Goal: Find specific page/section

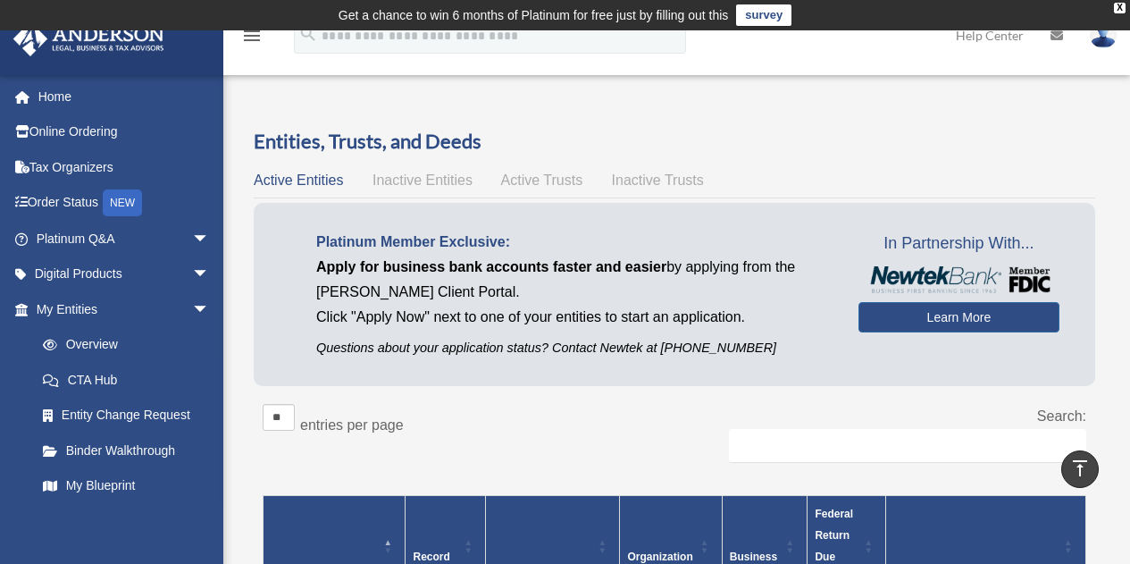
scroll to position [485, 0]
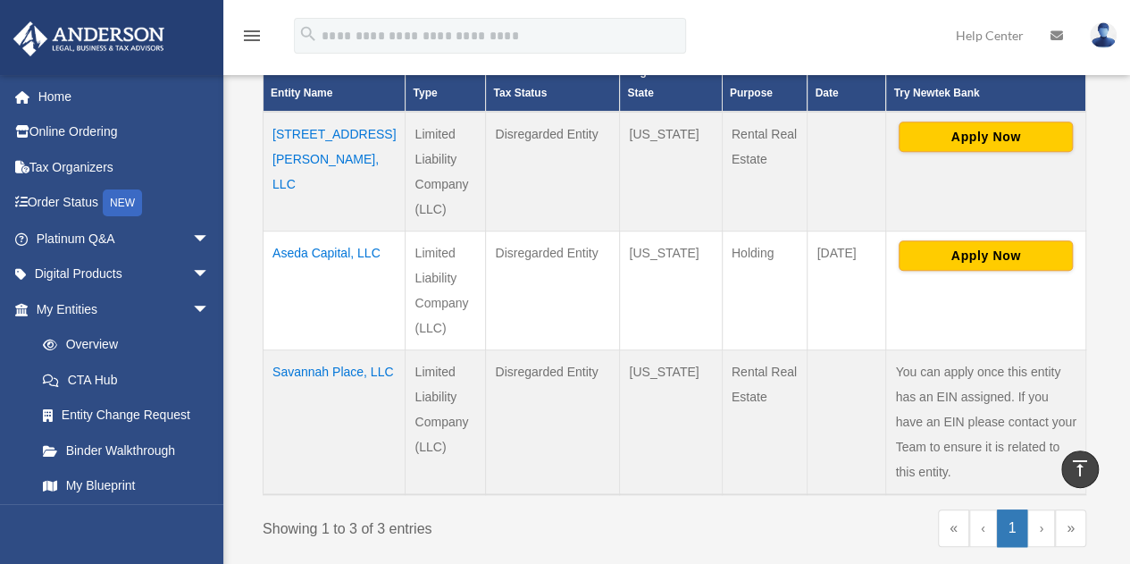
click at [539, 509] on div "Showing 1 to 3 of 3 entries" at bounding box center [462, 525] width 399 height 32
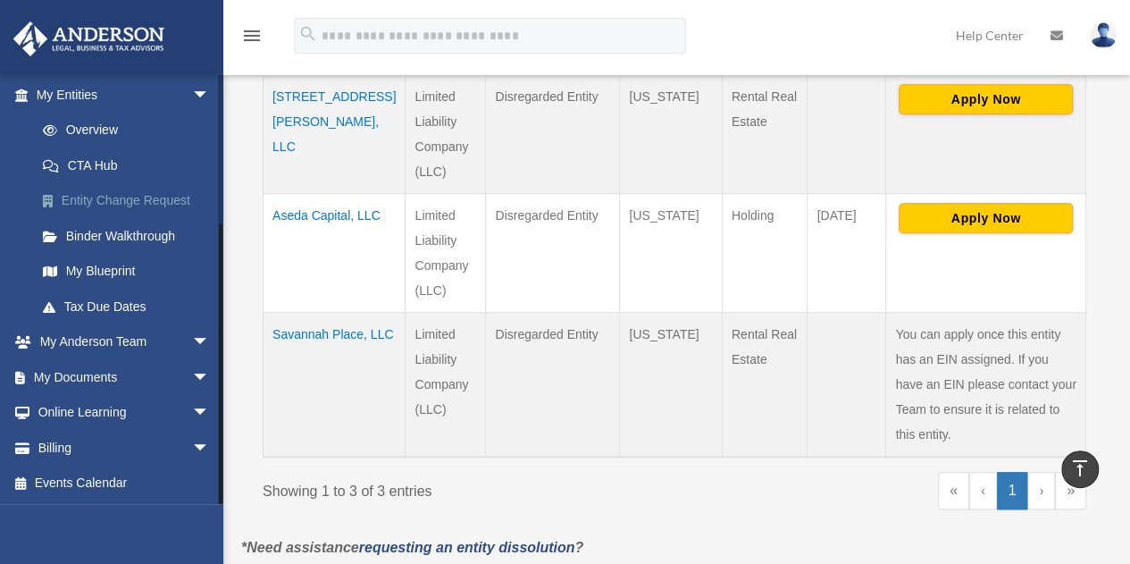
scroll to position [525, 0]
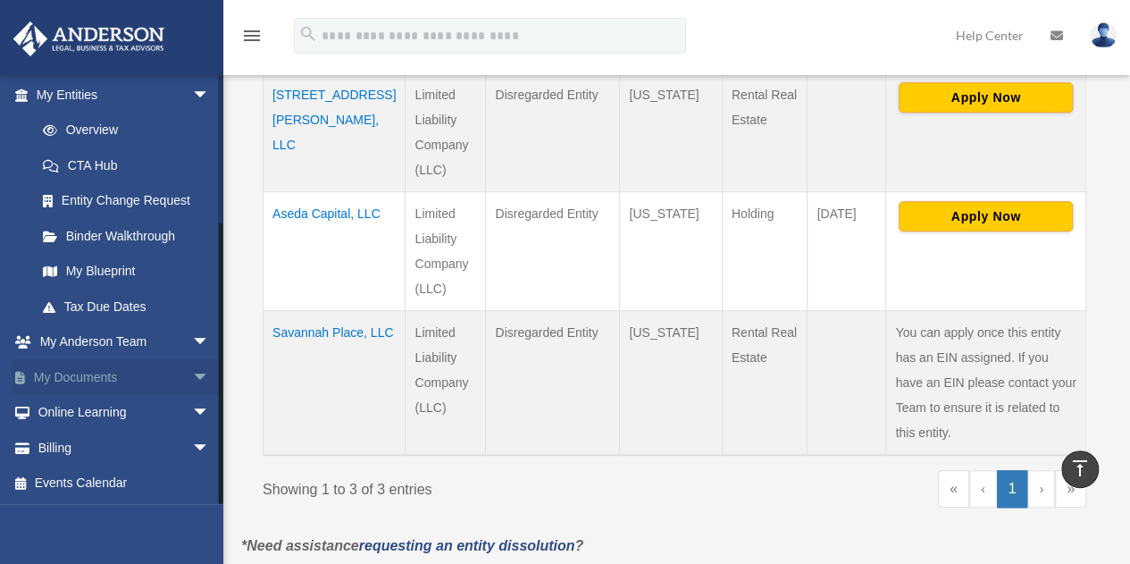
click at [122, 376] on link "My Documents arrow_drop_down" at bounding box center [125, 377] width 224 height 36
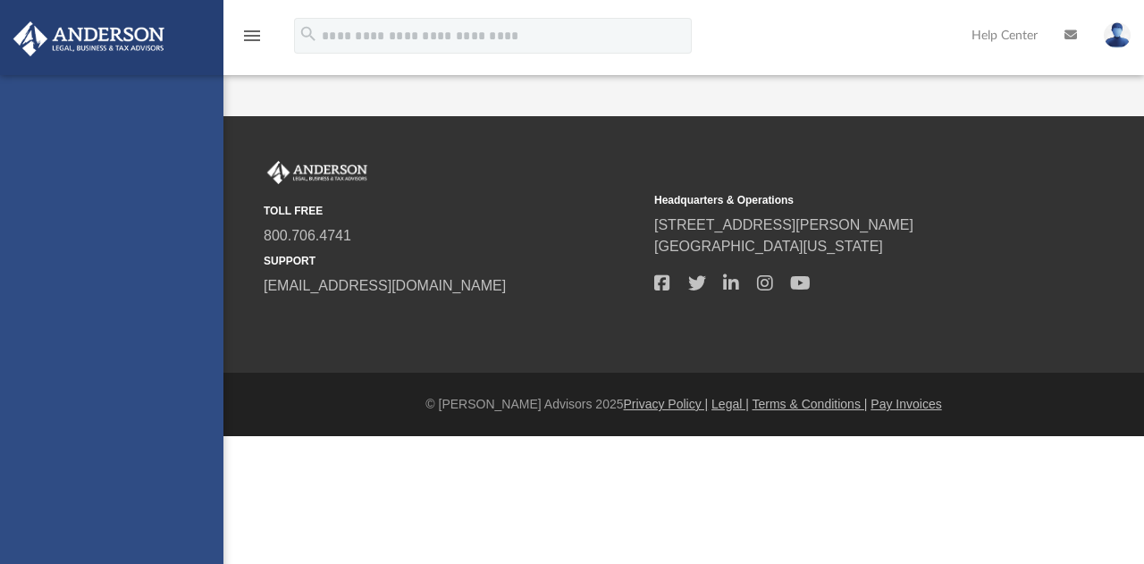
drag, startPoint x: 0, startPoint y: 0, endPoint x: 195, endPoint y: 374, distance: 422.1
click at [195, 374] on div "[EMAIL_ADDRESS][DOMAIN_NAME] Sign Out [EMAIL_ADDRESS][DOMAIN_NAME] Home Online …" at bounding box center [111, 357] width 223 height 564
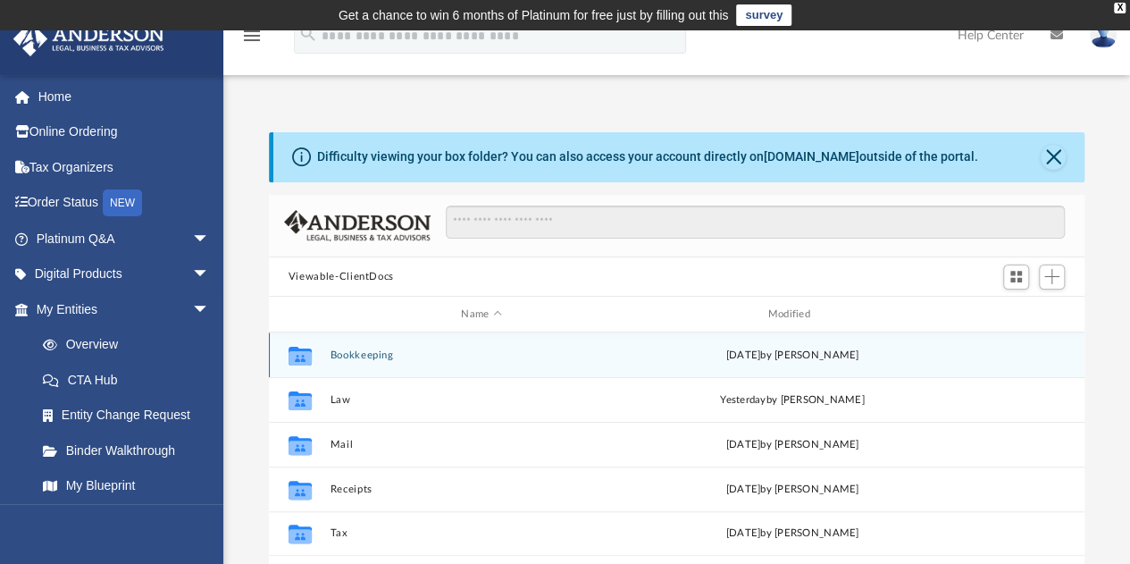
scroll to position [392, 802]
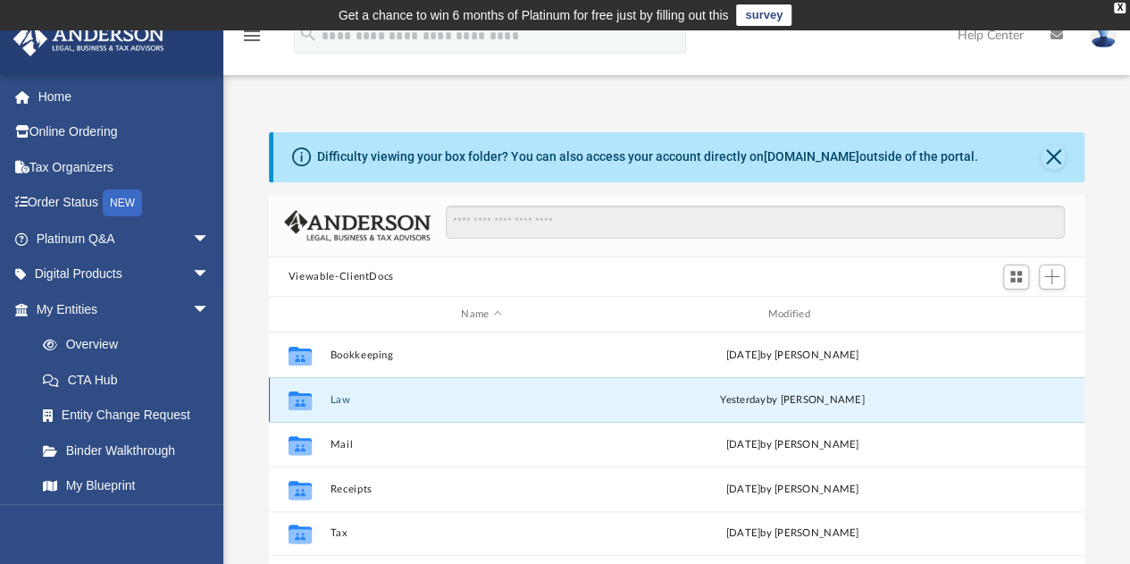
click at [340, 396] on button "Law" at bounding box center [481, 400] width 303 height 12
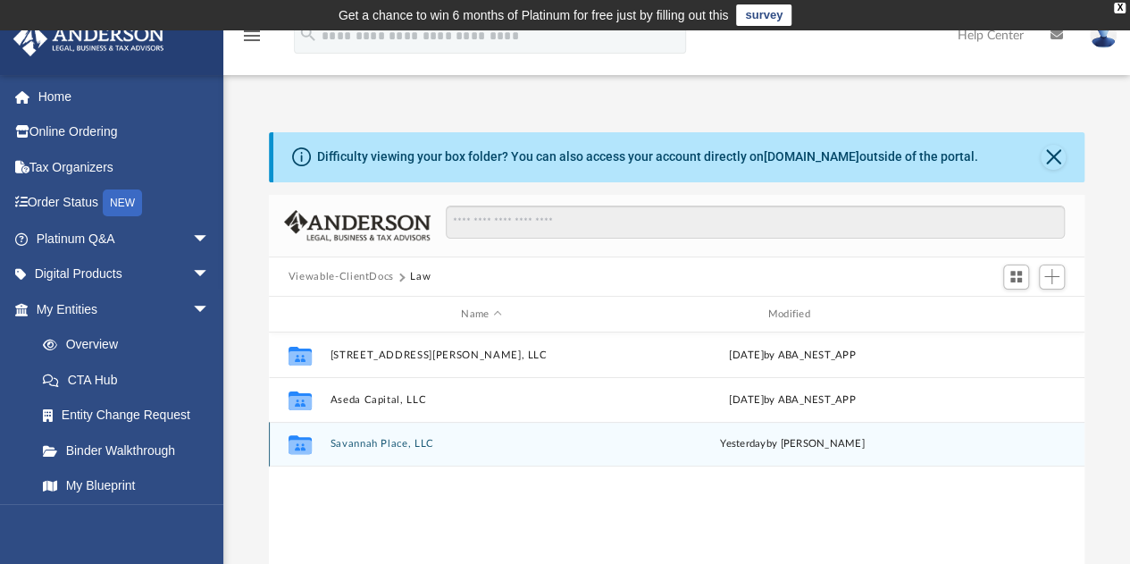
click at [363, 450] on div "Collaborated Folder Savannah Place, LLC [DATE] by [PERSON_NAME]" at bounding box center [677, 444] width 816 height 45
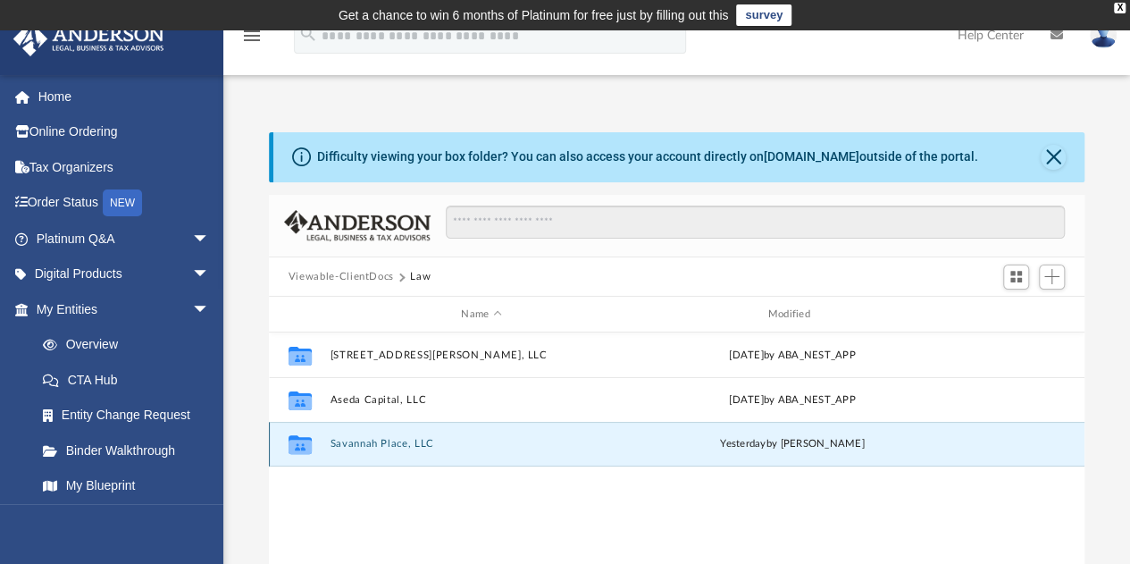
click at [384, 439] on button "Savannah Place, LLC" at bounding box center [481, 445] width 303 height 12
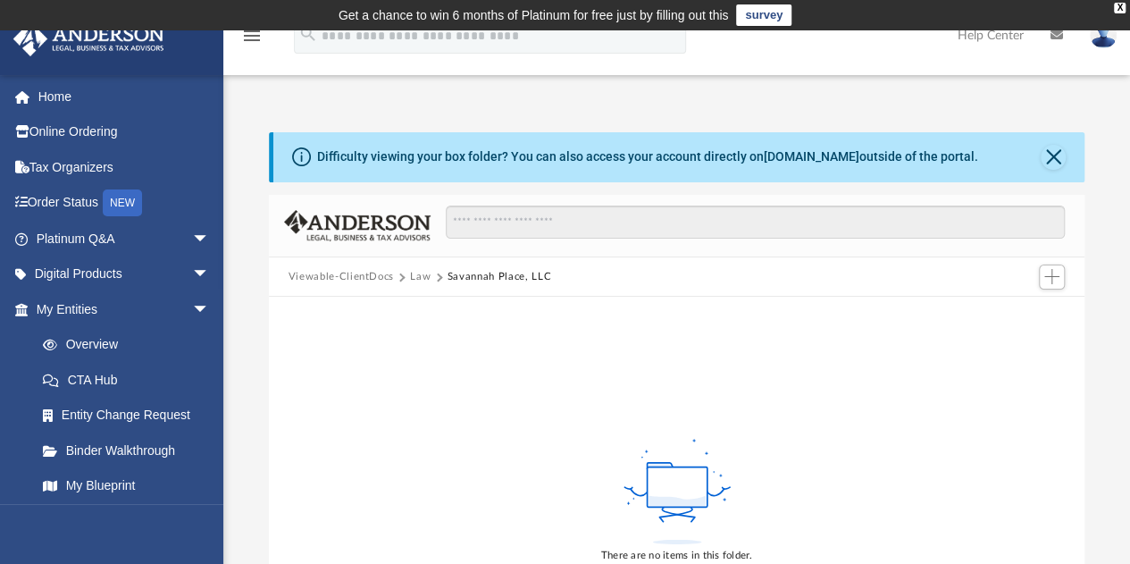
scroll to position [5, 0]
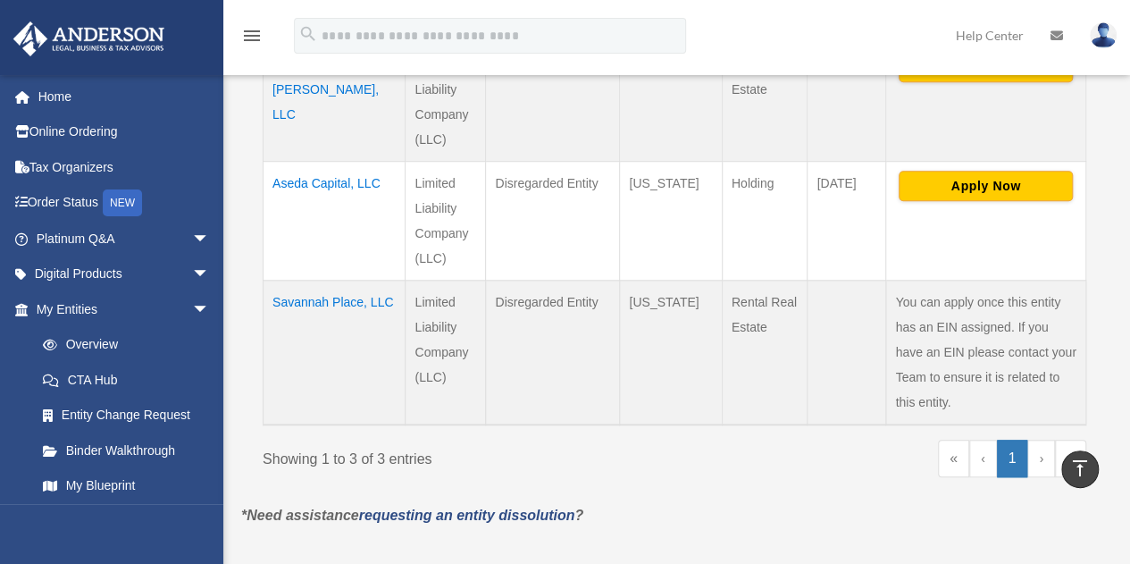
scroll to position [555, 0]
drag, startPoint x: 300, startPoint y: 286, endPoint x: 281, endPoint y: 289, distance: 19.8
click at [281, 289] on td "Savannah Place, LLC" at bounding box center [335, 352] width 142 height 145
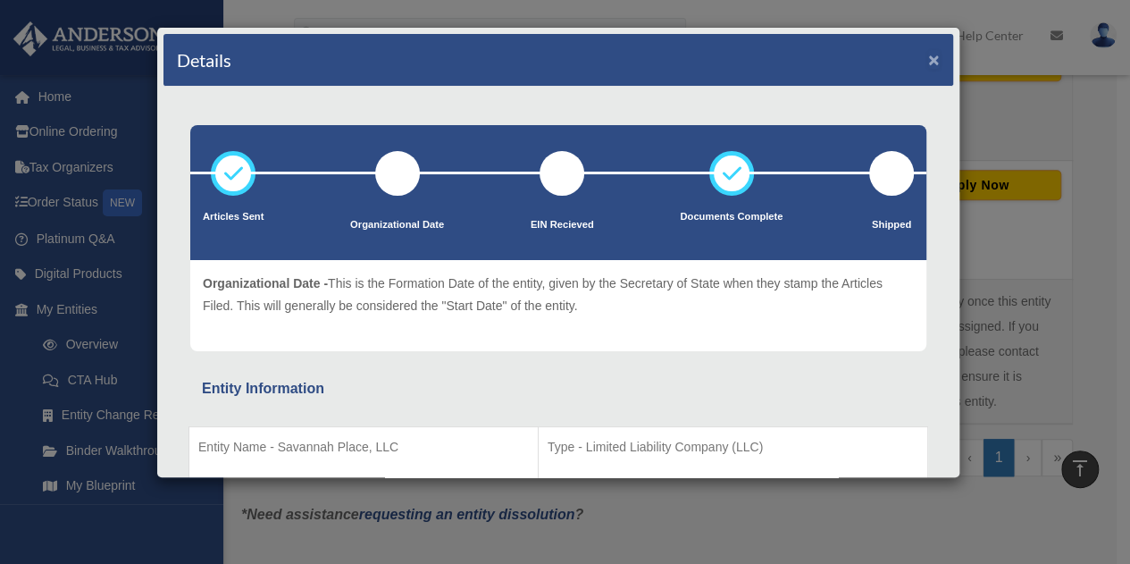
click at [928, 59] on button "×" at bounding box center [934, 59] width 12 height 19
